Goal: Task Accomplishment & Management: Use online tool/utility

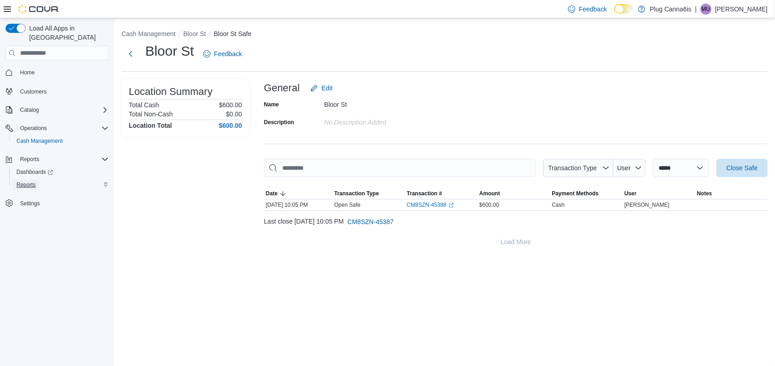
click at [27, 179] on span "Reports" at bounding box center [25, 184] width 19 height 11
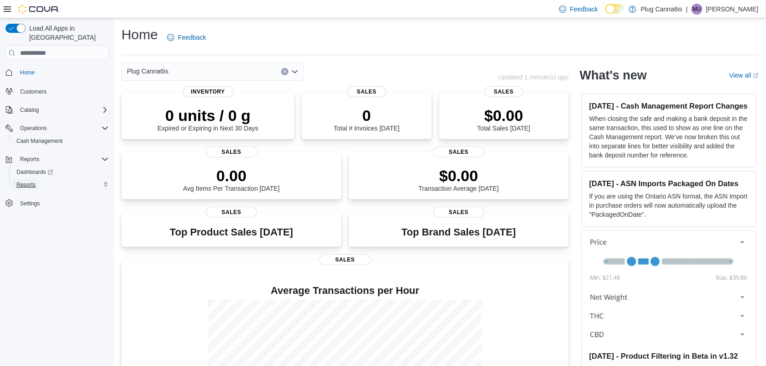
click at [30, 181] on span "Reports" at bounding box center [25, 184] width 19 height 7
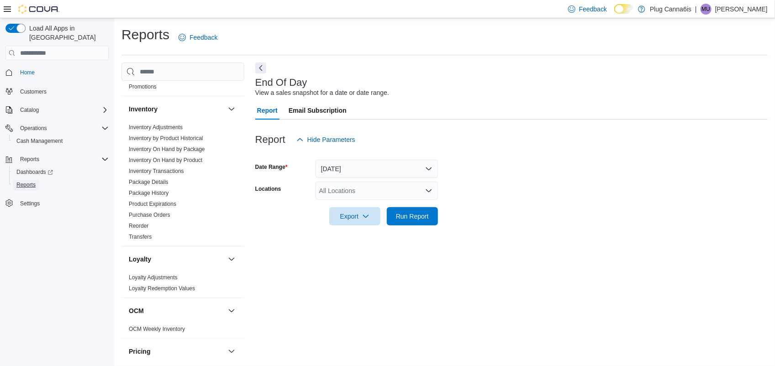
scroll to position [133, 0]
click at [174, 157] on link "Inventory On Hand by Product" at bounding box center [166, 158] width 74 height 6
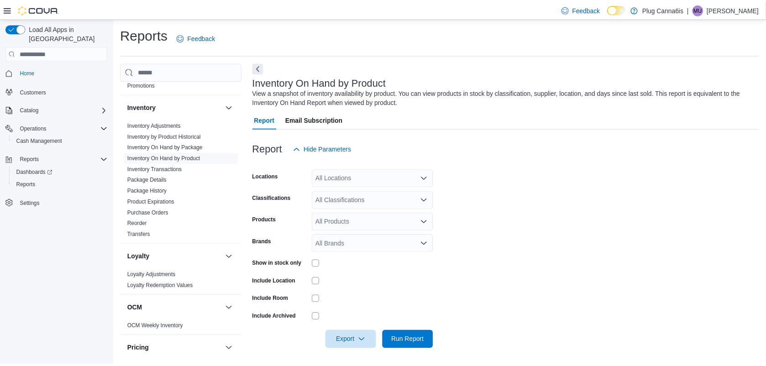
scroll to position [1, 0]
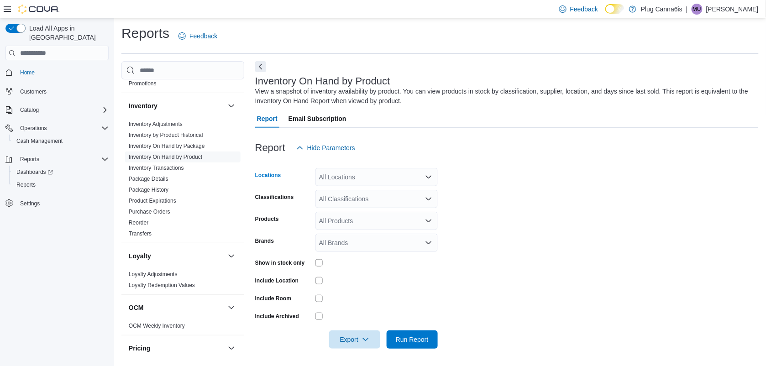
click at [426, 176] on icon "Open list of options" at bounding box center [428, 177] width 5 height 3
click at [338, 208] on span "Bloor St" at bounding box center [346, 205] width 23 height 9
click at [535, 193] on form "Locations Bloor St Classifications All Classifications Products All Products Br…" at bounding box center [507, 253] width 504 height 192
click at [427, 197] on icon "Open list of options" at bounding box center [428, 198] width 7 height 7
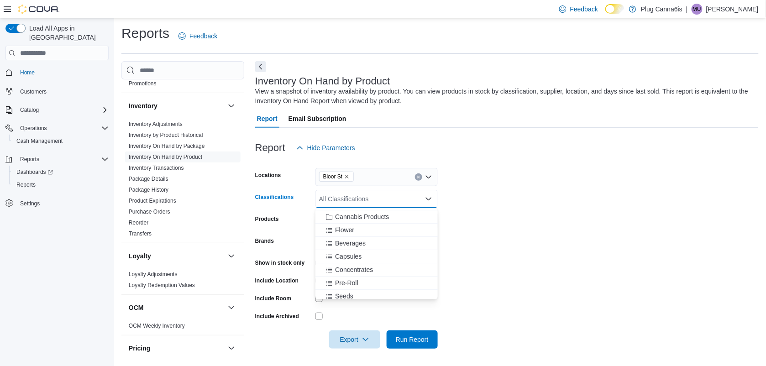
scroll to position [119, 0]
click at [338, 227] on span "Flower" at bounding box center [344, 227] width 19 height 9
click at [338, 227] on span "Beverages" at bounding box center [350, 227] width 31 height 9
click at [338, 227] on span "Capsules" at bounding box center [348, 227] width 26 height 9
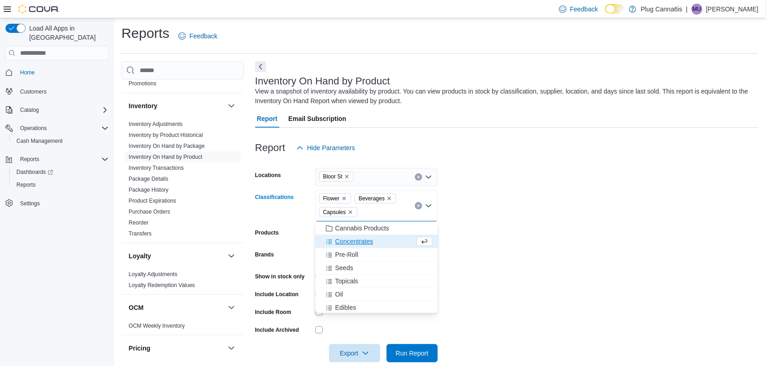
click at [341, 238] on span "Concentrates" at bounding box center [354, 241] width 38 height 9
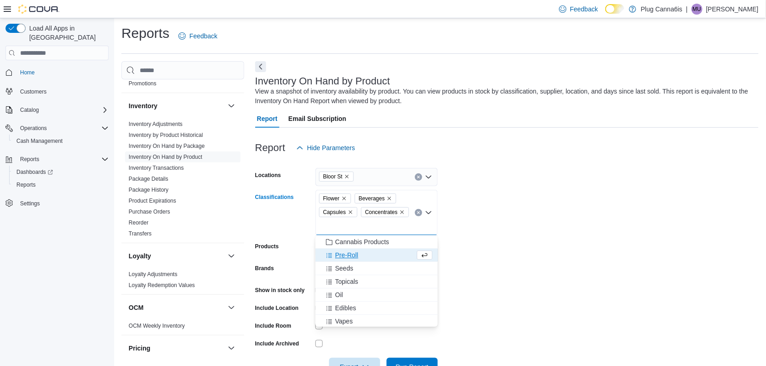
click at [341, 252] on span "Pre-Roll" at bounding box center [346, 255] width 23 height 9
click at [340, 272] on span "Topicals" at bounding box center [346, 268] width 23 height 9
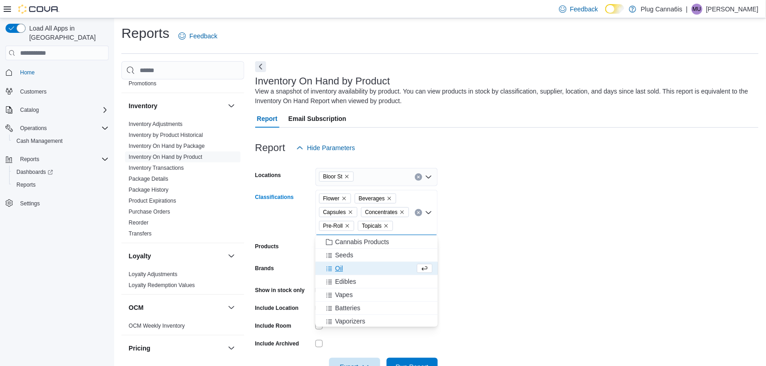
click at [340, 272] on span "Oil" at bounding box center [339, 268] width 8 height 9
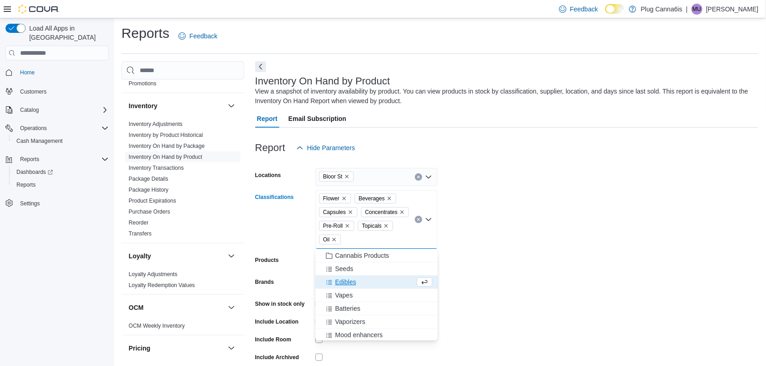
click at [340, 282] on span "Edibles" at bounding box center [345, 282] width 21 height 9
click at [342, 282] on span "Vapes" at bounding box center [344, 282] width 18 height 9
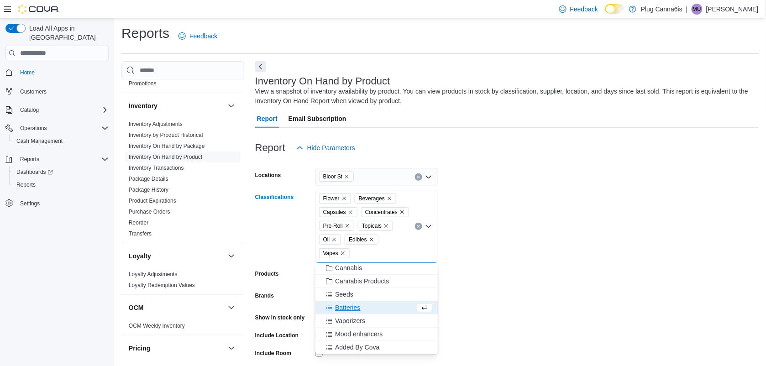
scroll to position [107, 0]
click at [554, 243] on form "Locations Bloor St Classifications Flower Beverages Capsules Concentrates Pre-R…" at bounding box center [507, 280] width 504 height 247
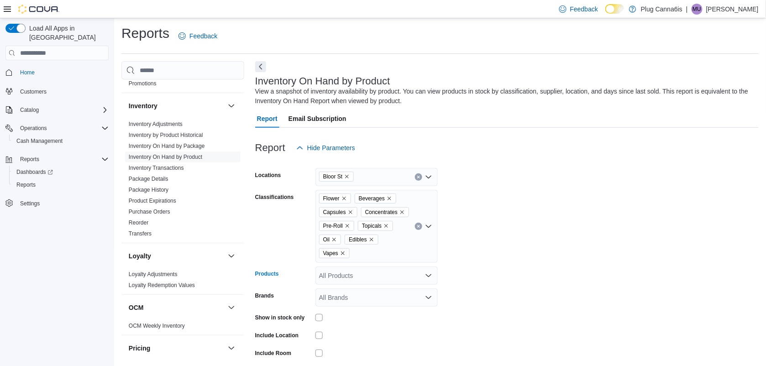
click at [426, 275] on icon "Open list of options" at bounding box center [428, 275] width 7 height 7
click at [321, 314] on form "Locations Bloor St Classifications Flower Beverages Capsules Concentrates Pre-R…" at bounding box center [507, 280] width 504 height 247
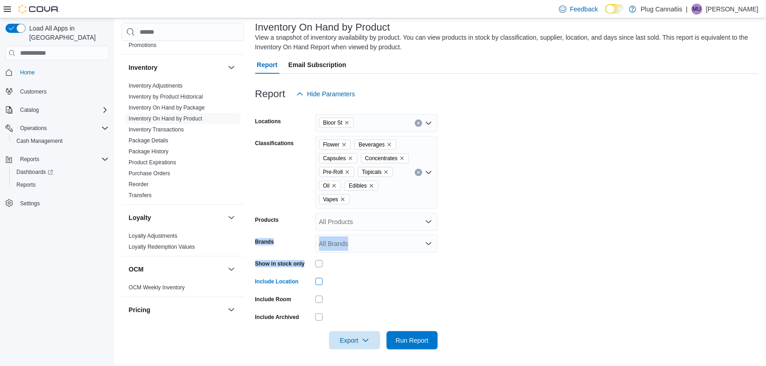
scroll to position [56, 0]
click at [426, 341] on span "Run Report" at bounding box center [412, 339] width 33 height 9
click at [360, 339] on span "Export" at bounding box center [355, 339] width 40 height 18
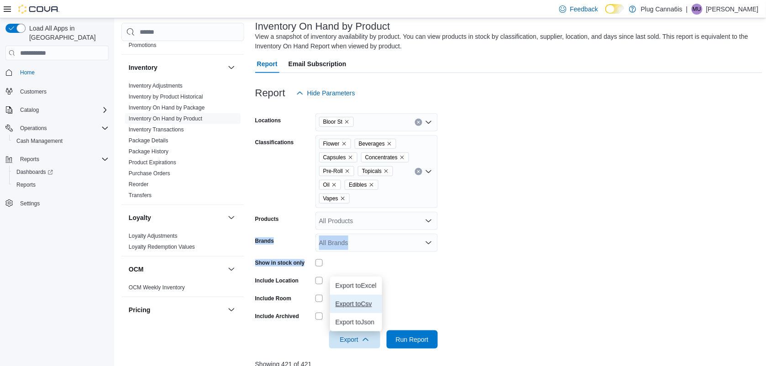
click at [357, 296] on button "Export to Csv" at bounding box center [356, 304] width 52 height 18
